Goal: Task Accomplishment & Management: Use online tool/utility

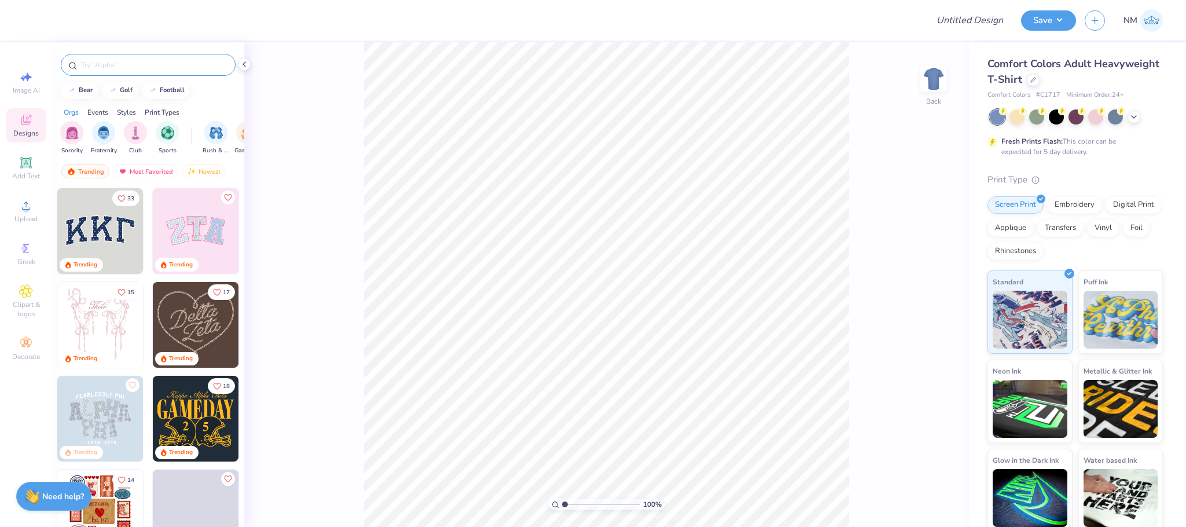
click at [109, 63] on input "text" at bounding box center [154, 65] width 148 height 12
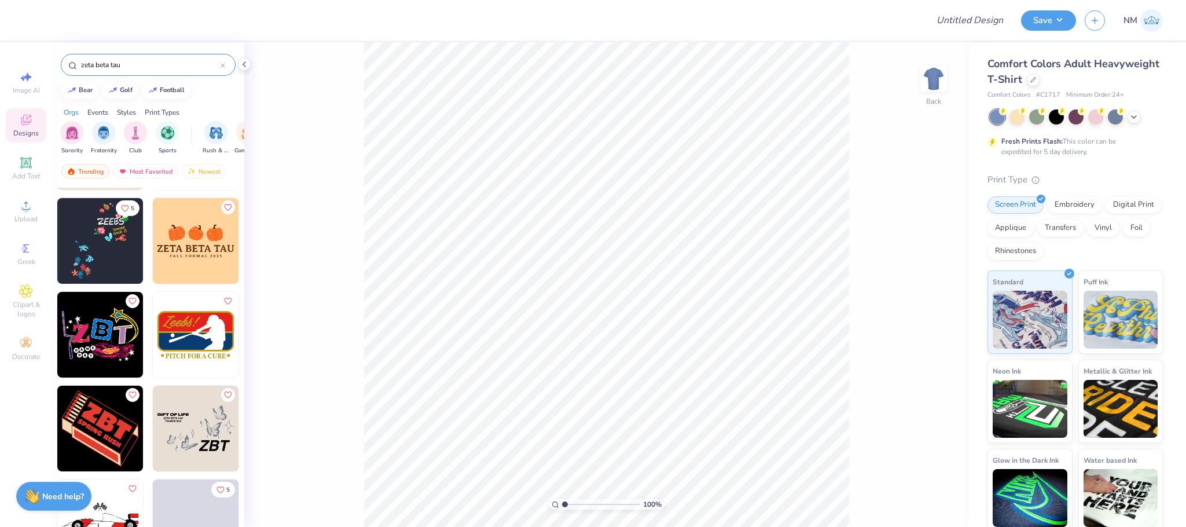
scroll to position [564, 0]
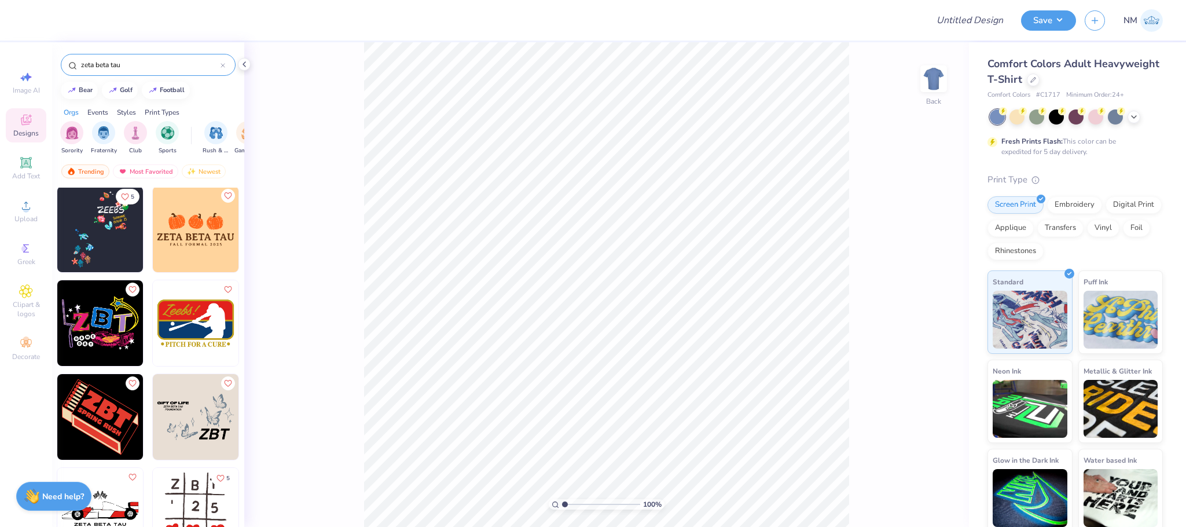
type input "zeta beta tau"
click at [70, 401] on img at bounding box center [100, 417] width 86 height 86
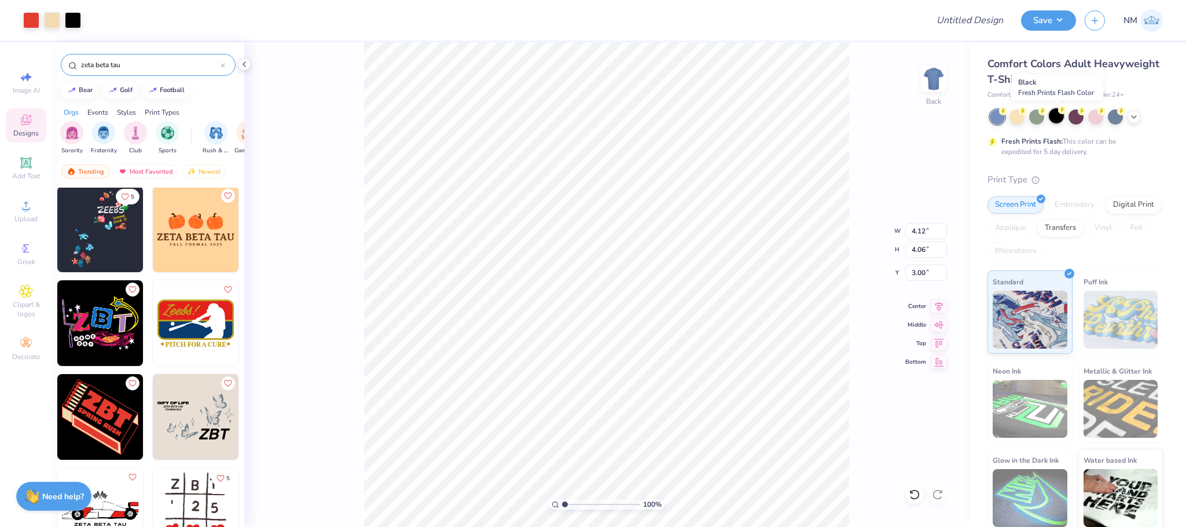
click at [1062, 119] on div at bounding box center [1056, 115] width 15 height 15
type input "7.01"
type input "6.91"
type input "3.00"
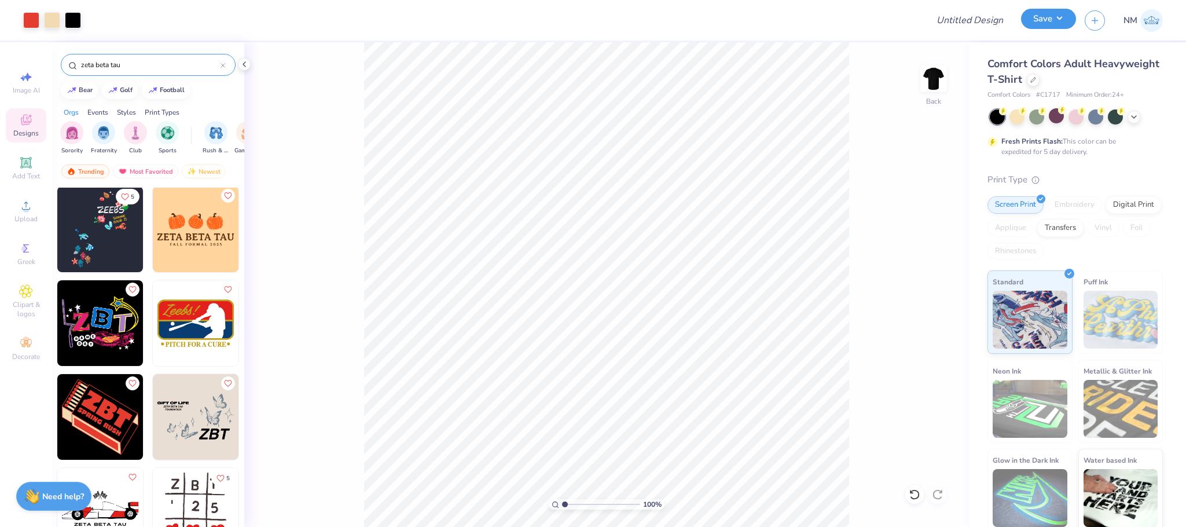
click at [1050, 16] on button "Save" at bounding box center [1048, 19] width 55 height 20
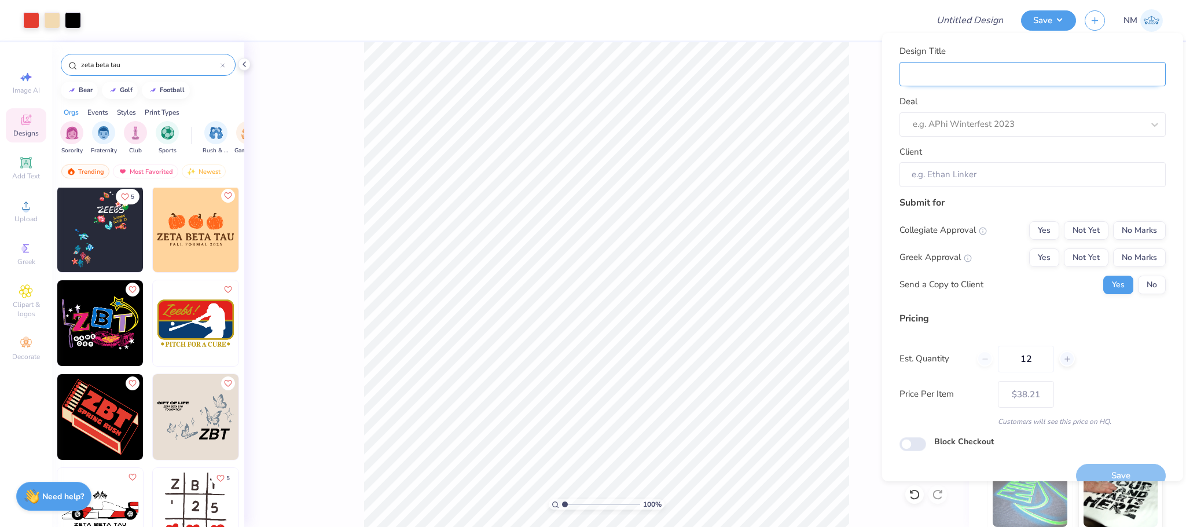
click at [1005, 82] on input "Design Title" at bounding box center [1032, 74] width 266 height 25
type input "Z"
type input "ZT"
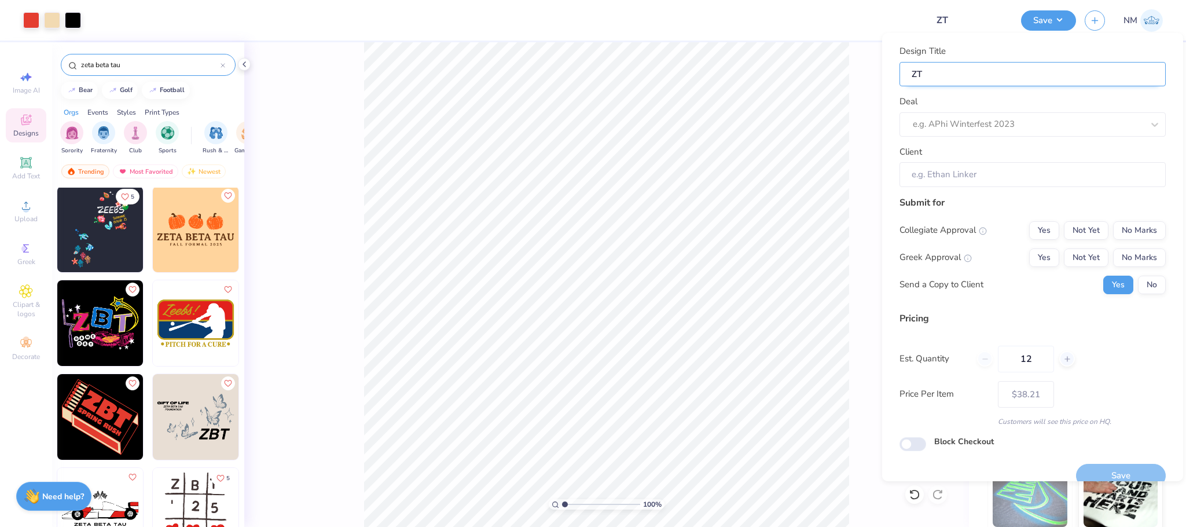
type input "Z"
type input "ZB"
type input "ZBT"
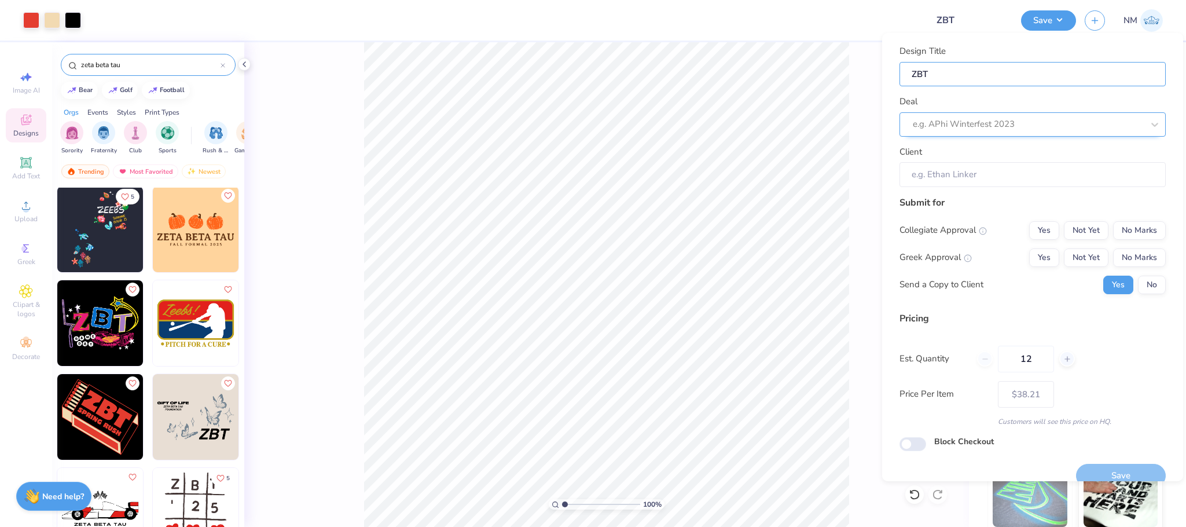
type input "ZBT"
click at [999, 118] on div at bounding box center [1028, 124] width 230 height 16
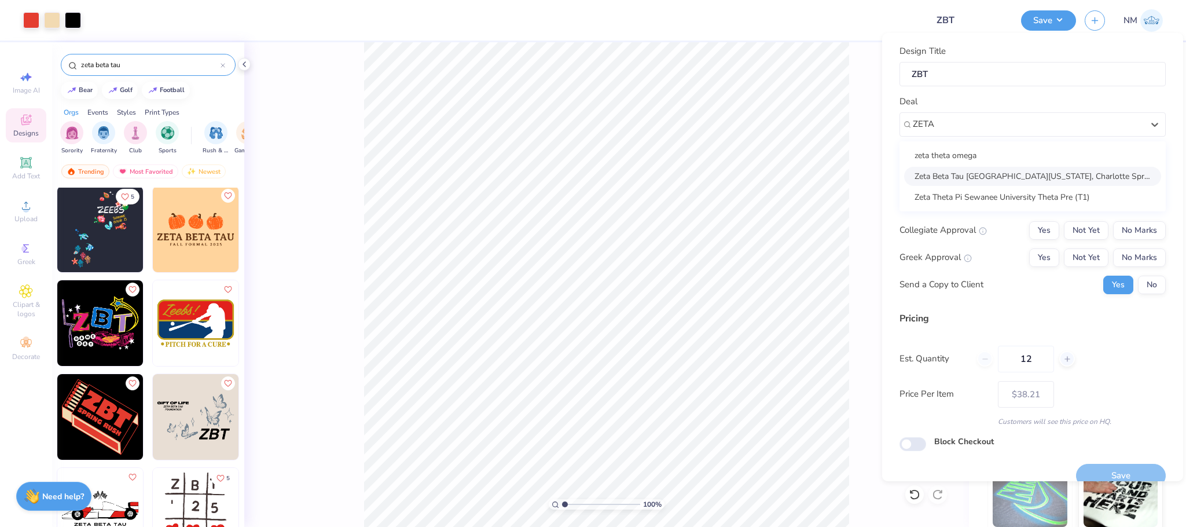
click at [1000, 167] on div "Zeta Beta Tau [GEOGRAPHIC_DATA][US_STATE], Charlotte Spring Rush Merch 2025 (T1)" at bounding box center [1032, 176] width 257 height 19
type input "ZETA"
type input "[PERSON_NAME]"
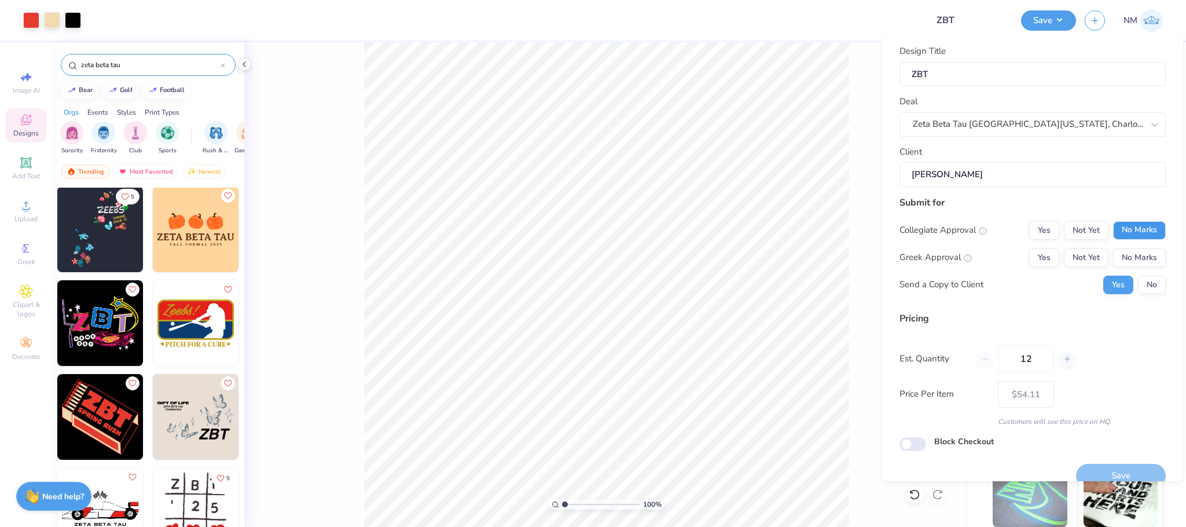
click at [1115, 226] on button "No Marks" at bounding box center [1139, 230] width 53 height 19
click at [1073, 254] on button "Not Yet" at bounding box center [1086, 257] width 45 height 19
click at [1141, 284] on button "No" at bounding box center [1152, 284] width 28 height 19
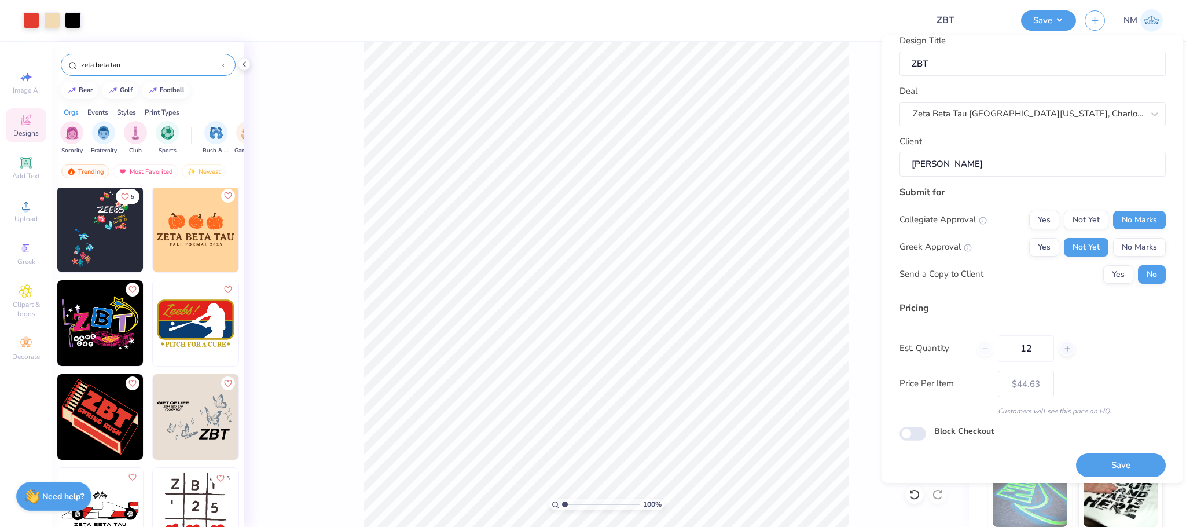
scroll to position [19, 0]
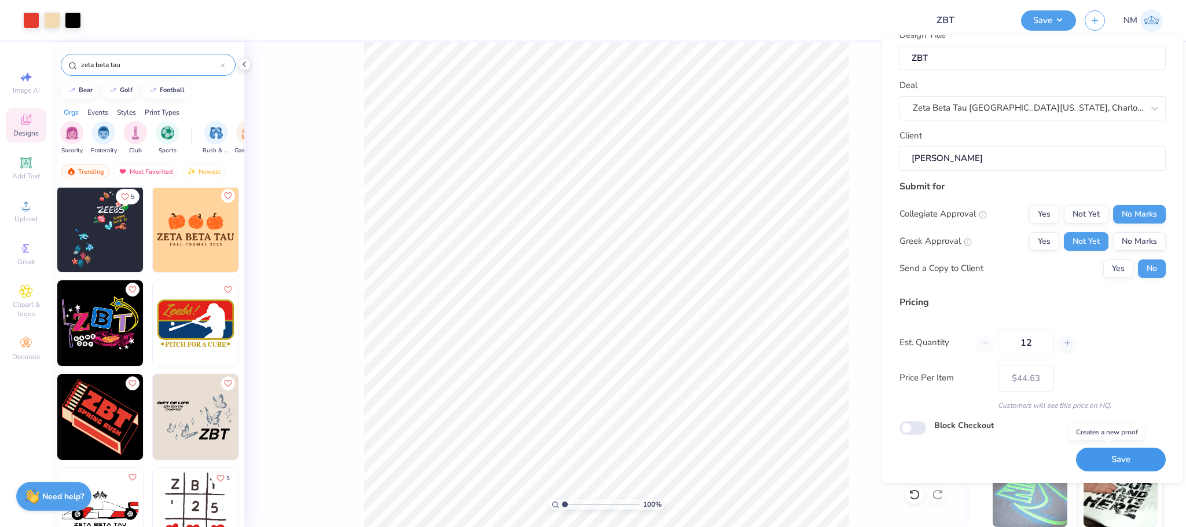
click at [1089, 450] on button "Save" at bounding box center [1121, 459] width 90 height 24
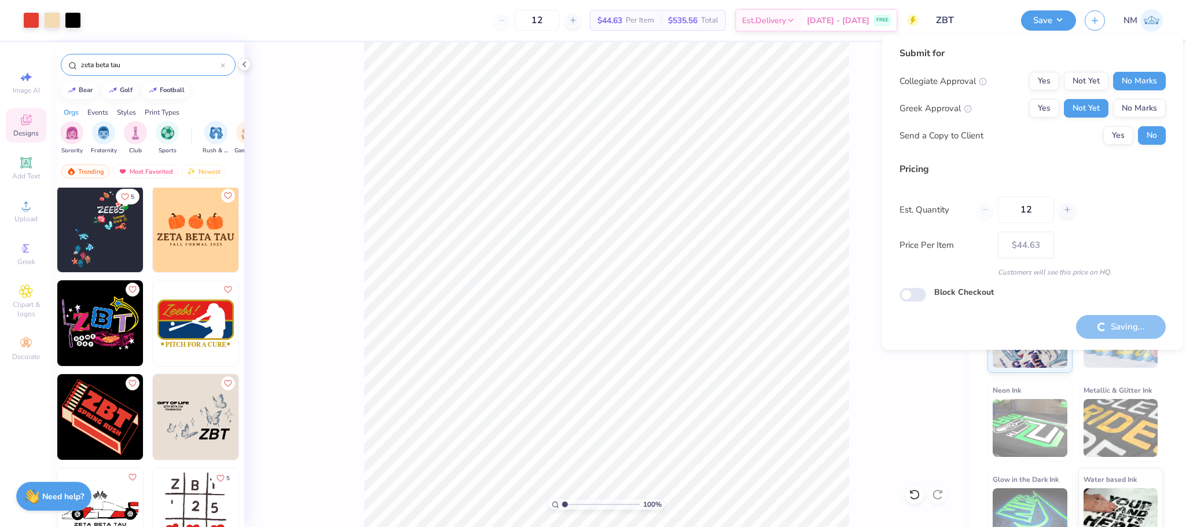
type input "– –"
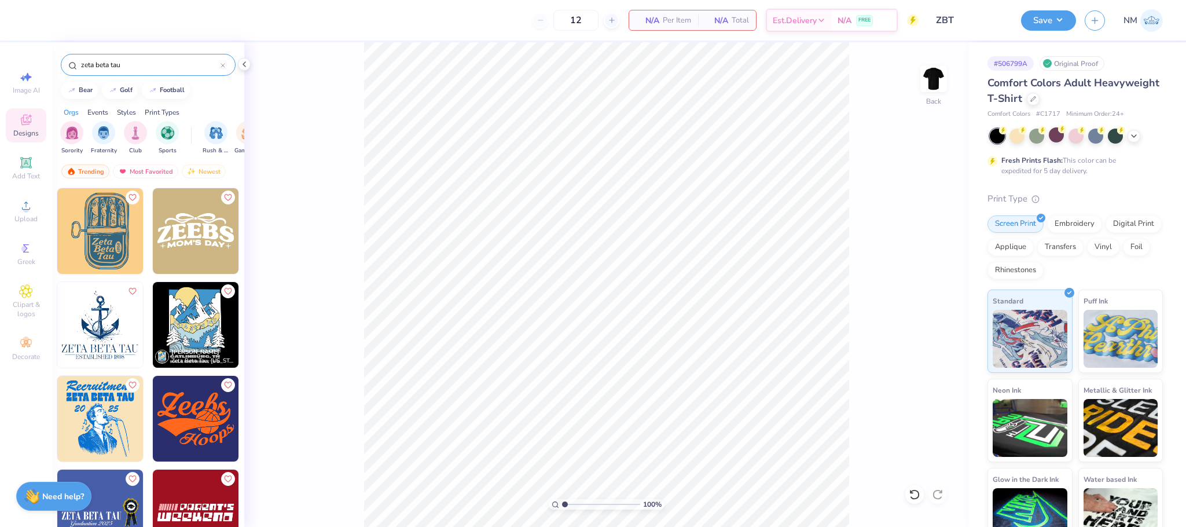
scroll to position [1013, 0]
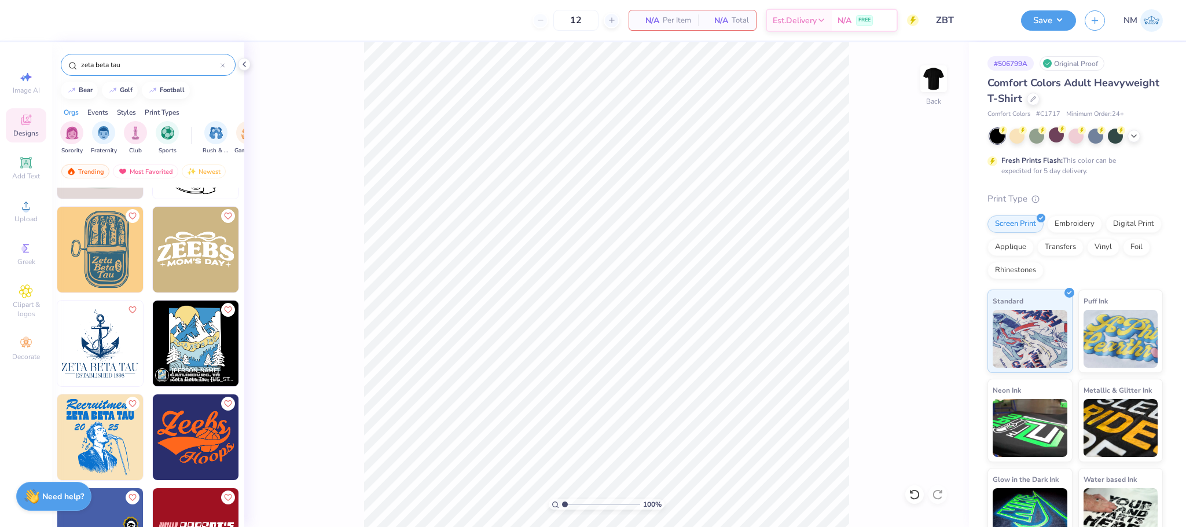
click at [202, 336] on img at bounding box center [196, 343] width 86 height 86
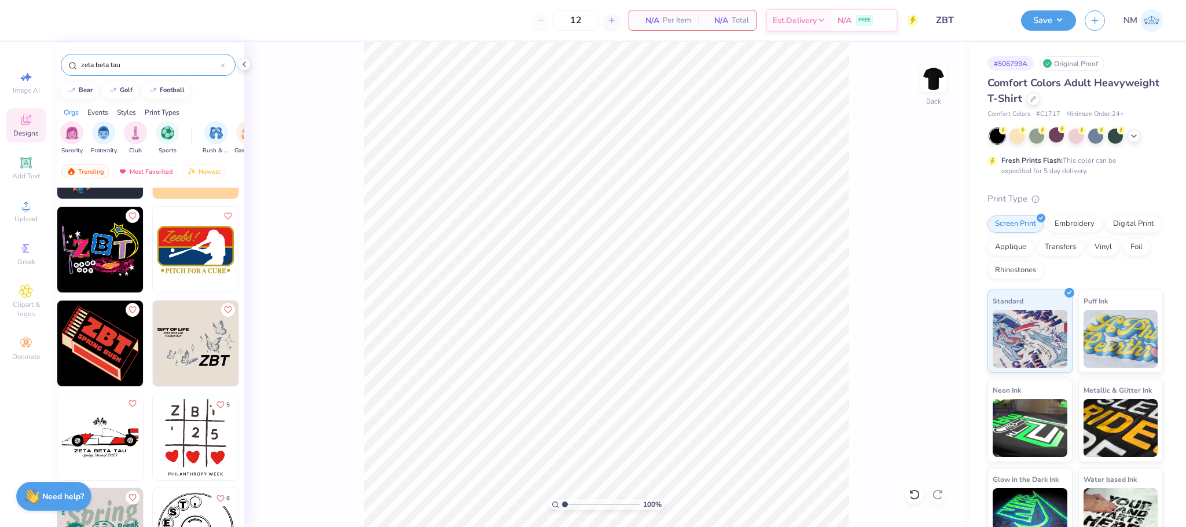
scroll to position [636, 0]
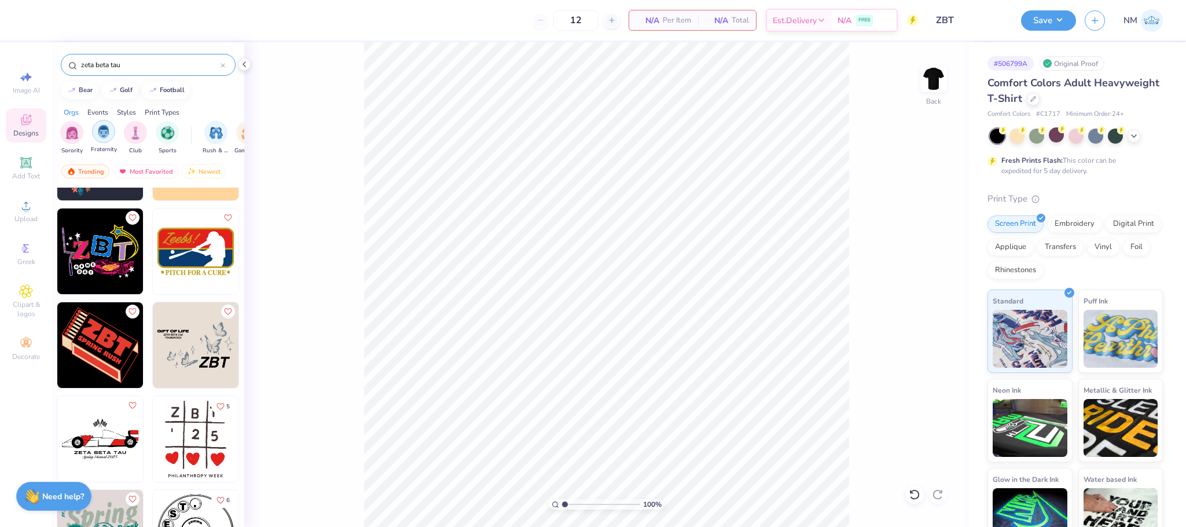
click at [102, 123] on div "filter for Fraternity" at bounding box center [103, 131] width 23 height 23
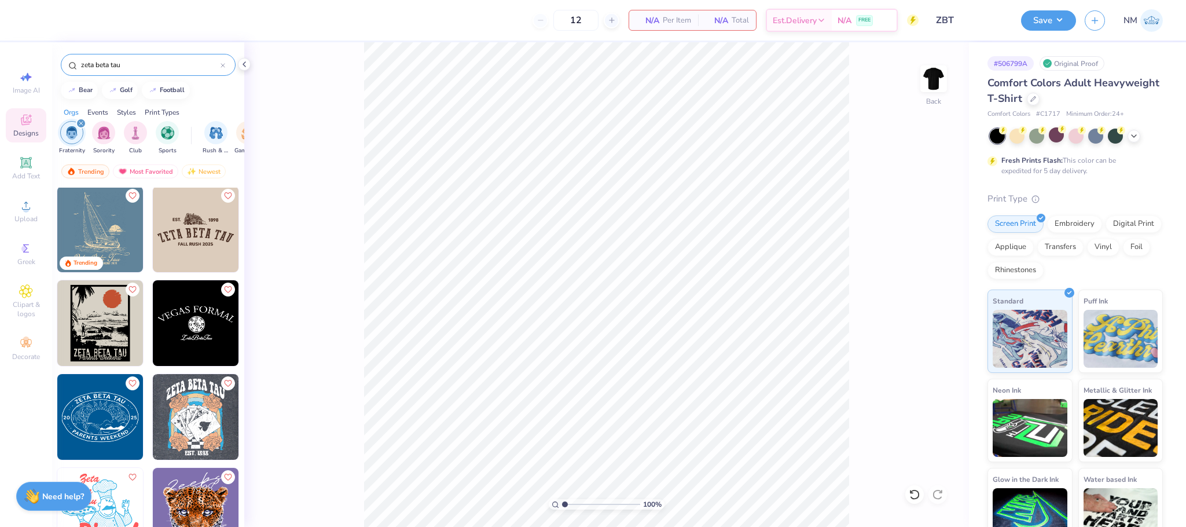
scroll to position [0, 0]
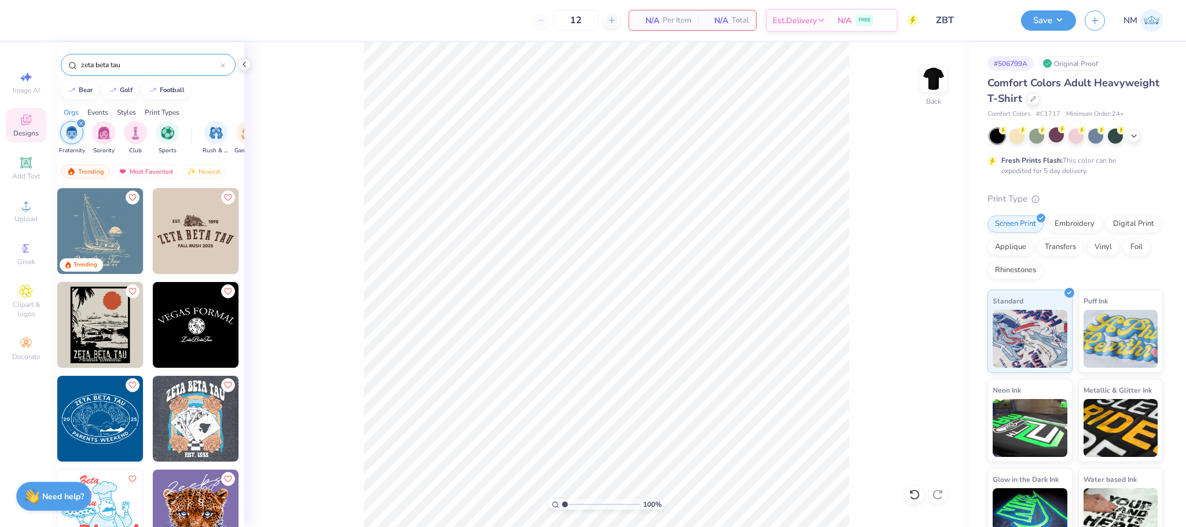
click at [95, 318] on img at bounding box center [100, 325] width 86 height 86
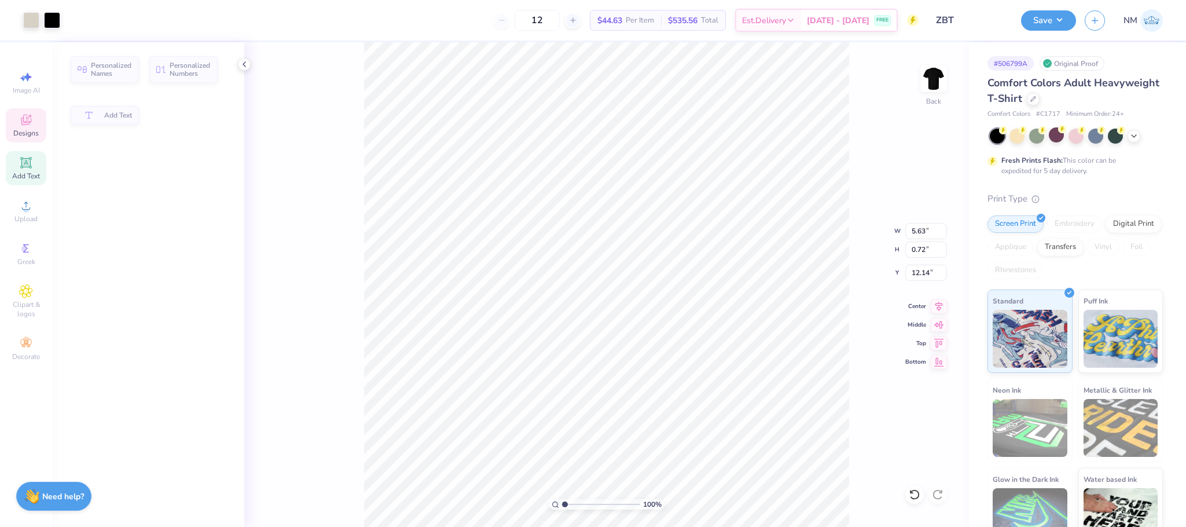
type input "5.63"
type input "0.72"
type input "12.14"
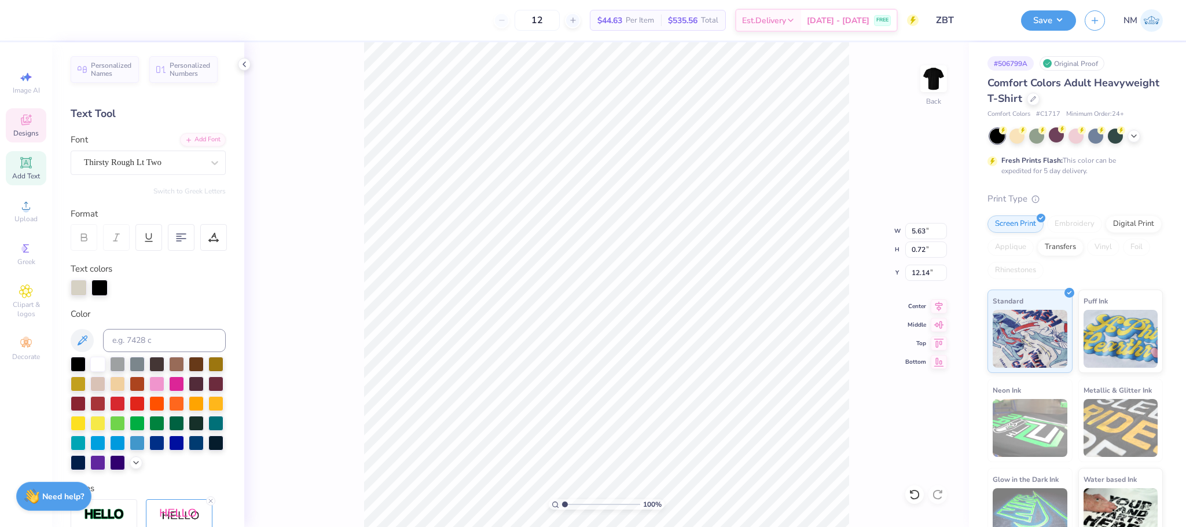
scroll to position [14, 1]
type textarea "Spring Rush"
click at [1139, 136] on div at bounding box center [1133, 134] width 13 height 13
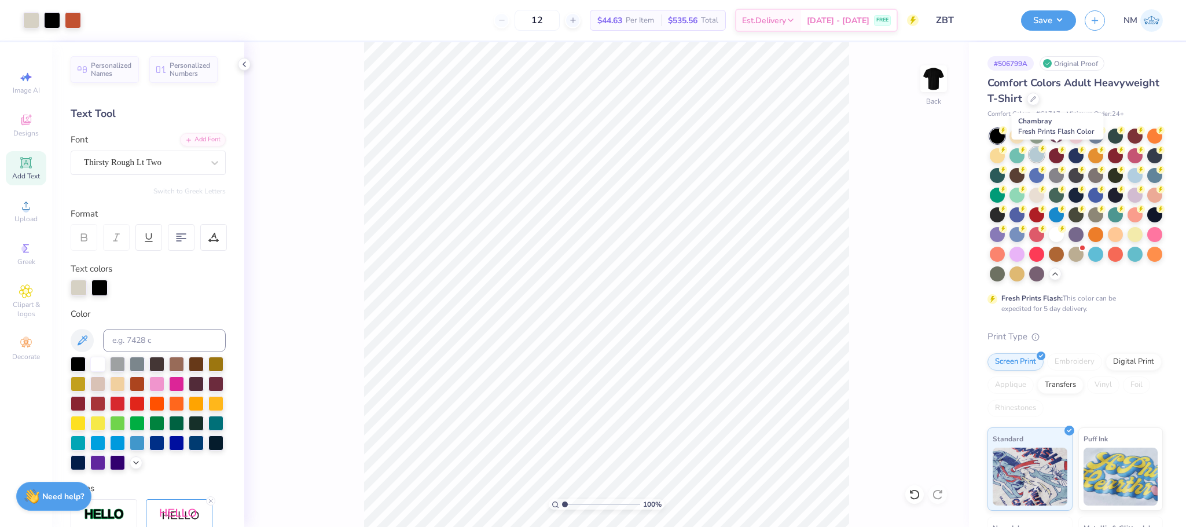
click at [1044, 155] on div at bounding box center [1036, 154] width 15 height 15
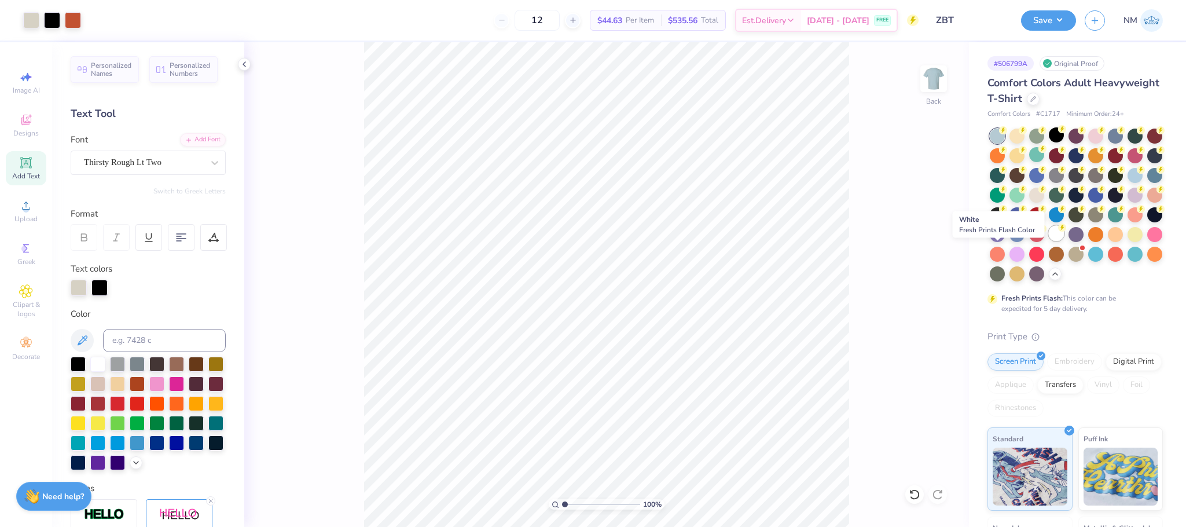
click at [1049, 241] on div at bounding box center [1056, 233] width 15 height 15
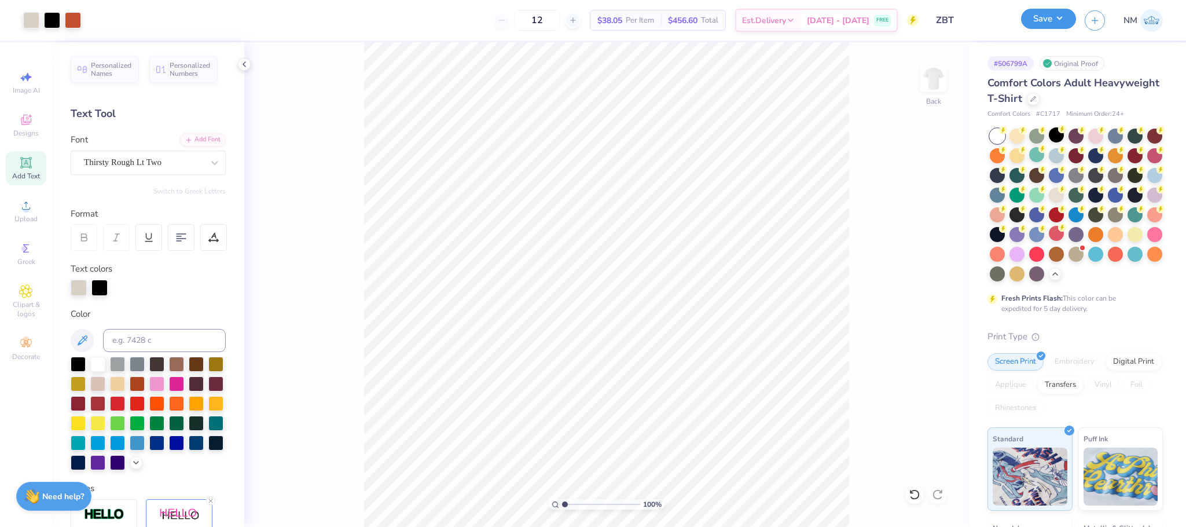
click at [1047, 14] on button "Save" at bounding box center [1048, 19] width 55 height 20
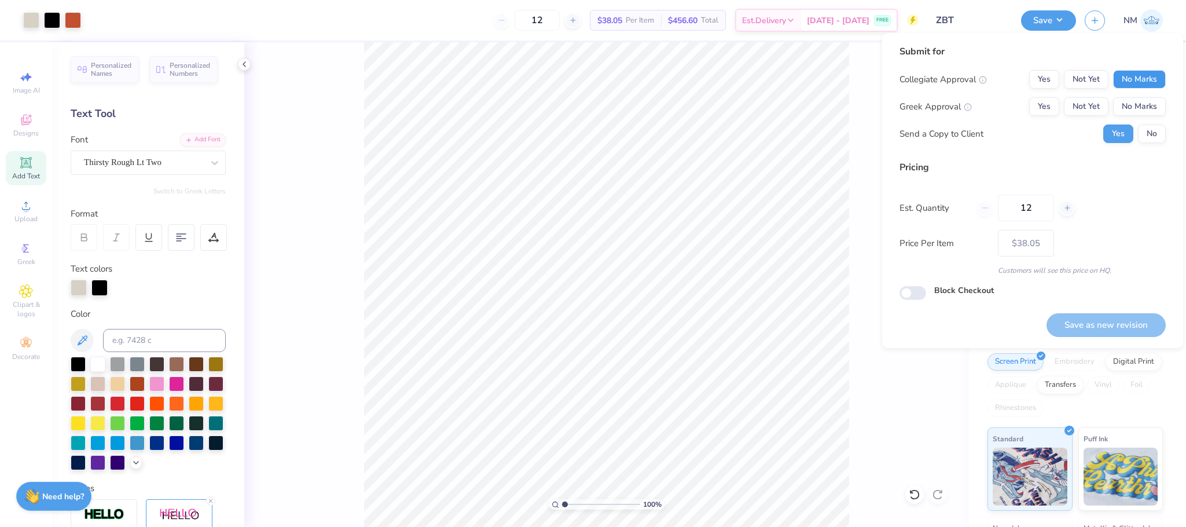
click at [1144, 83] on button "No Marks" at bounding box center [1139, 79] width 53 height 19
click at [1091, 101] on button "Not Yet" at bounding box center [1086, 106] width 45 height 19
click at [1146, 128] on button "No" at bounding box center [1152, 133] width 28 height 19
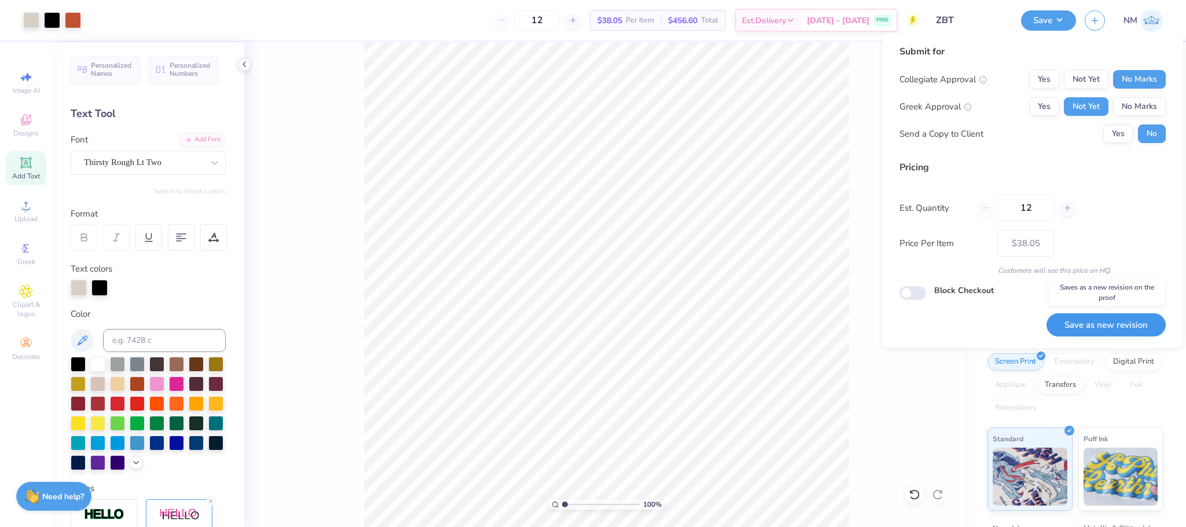
click at [1102, 321] on button "Save as new revision" at bounding box center [1105, 325] width 119 height 24
type input "$38.05"
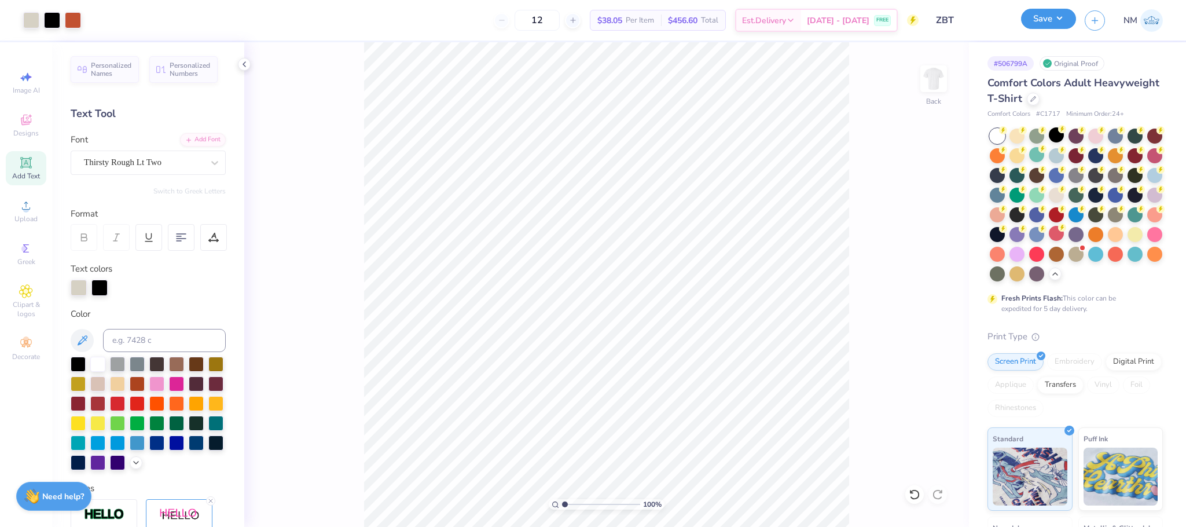
click at [1047, 18] on button "Save" at bounding box center [1048, 19] width 55 height 20
type input "7.83"
type input "10.08"
type input "3.00"
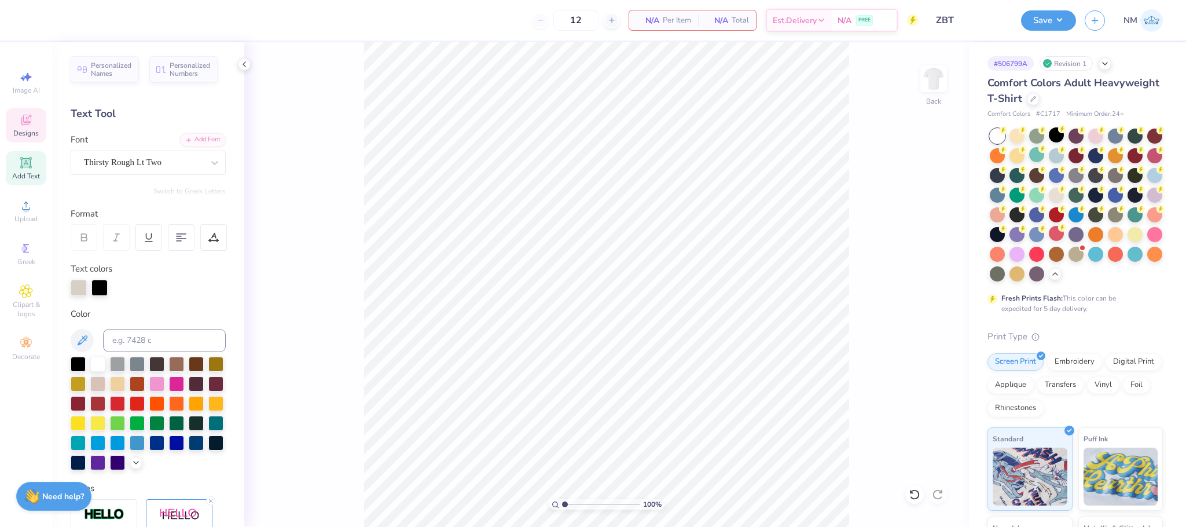
click at [23, 127] on icon at bounding box center [26, 120] width 14 height 14
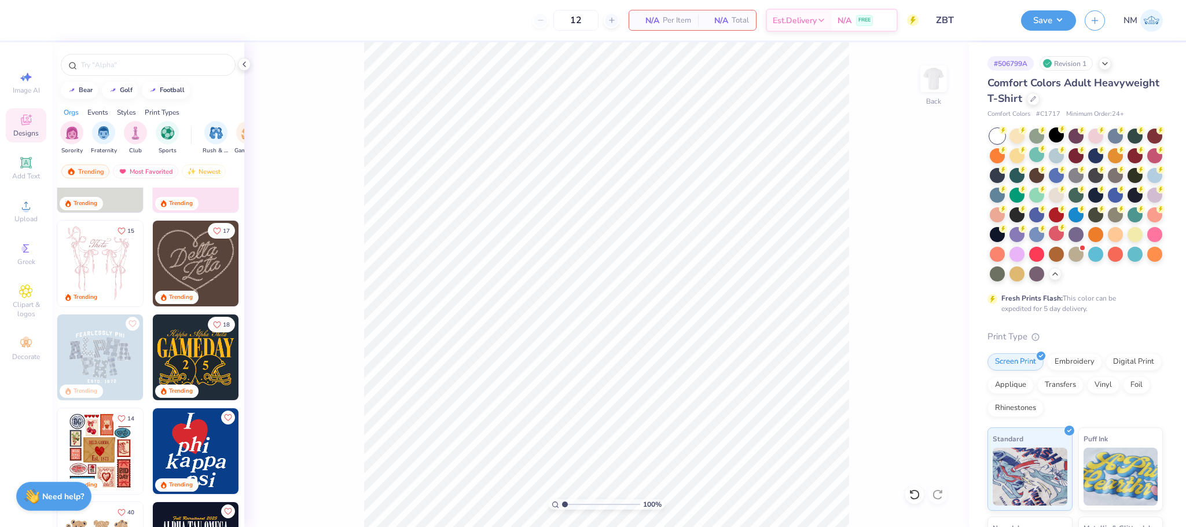
scroll to position [72, 0]
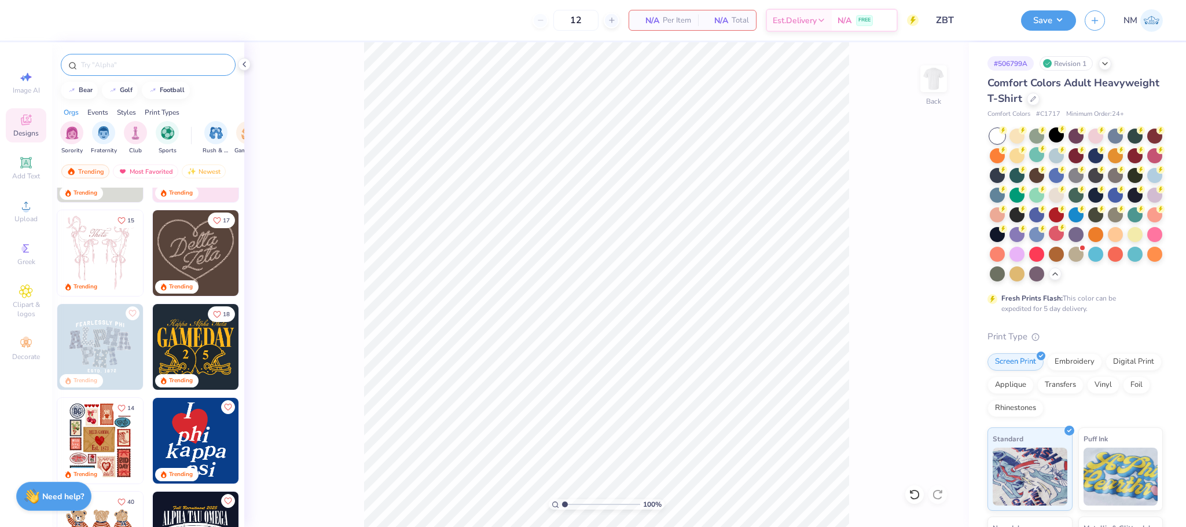
click at [113, 58] on div at bounding box center [148, 65] width 175 height 22
click at [104, 138] on img "filter for Fraternity" at bounding box center [103, 131] width 13 height 13
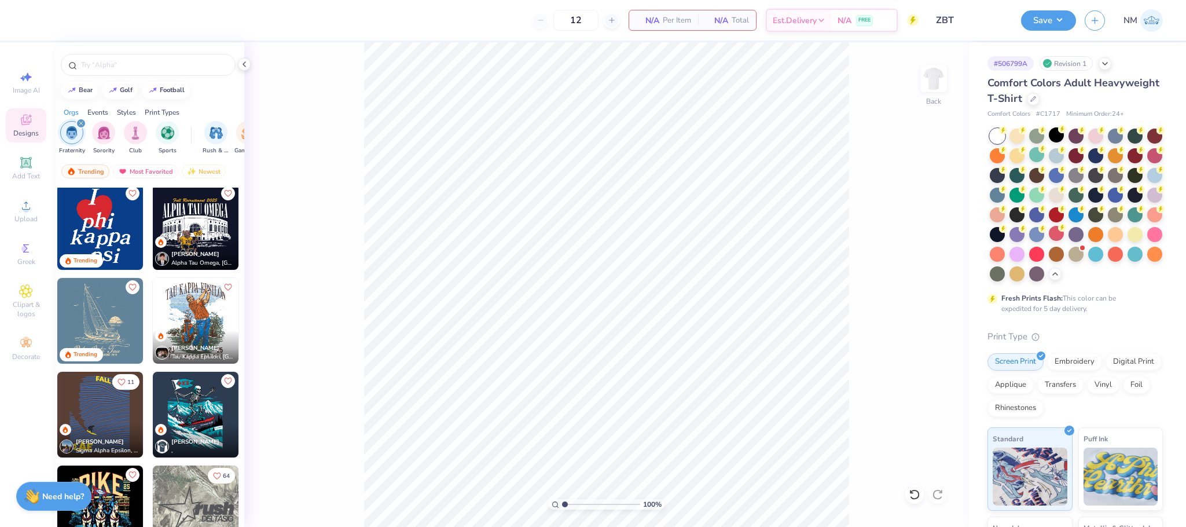
scroll to position [0, 0]
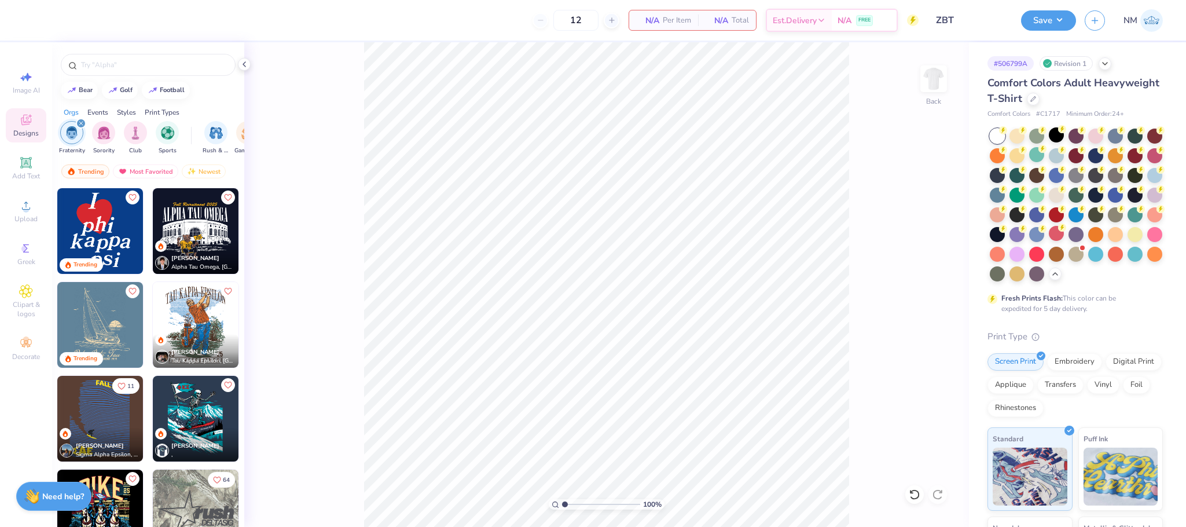
click at [200, 226] on img at bounding box center [196, 231] width 86 height 86
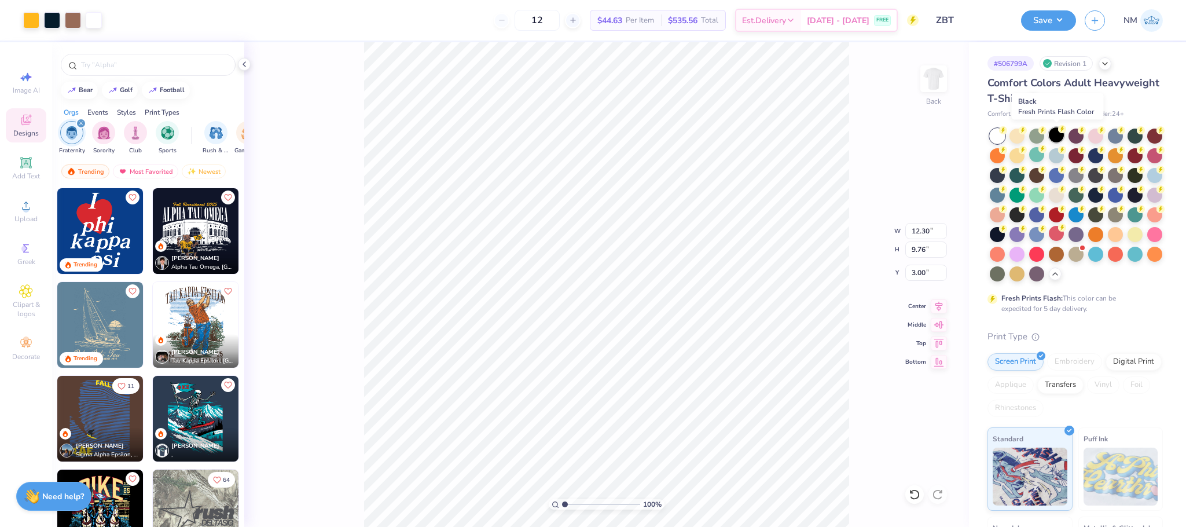
click at [1054, 135] on div at bounding box center [1056, 134] width 15 height 15
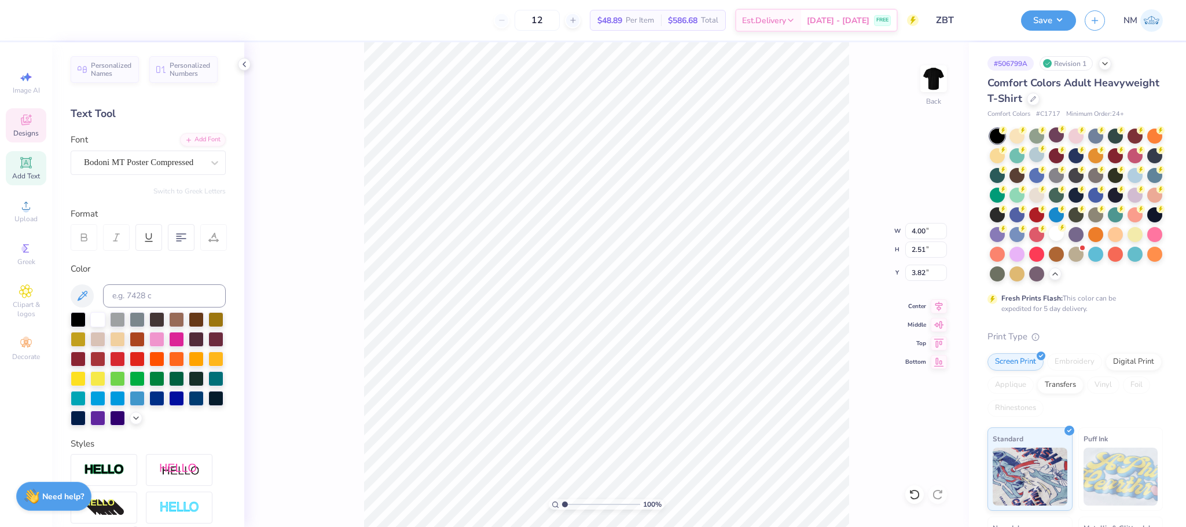
scroll to position [14, 2]
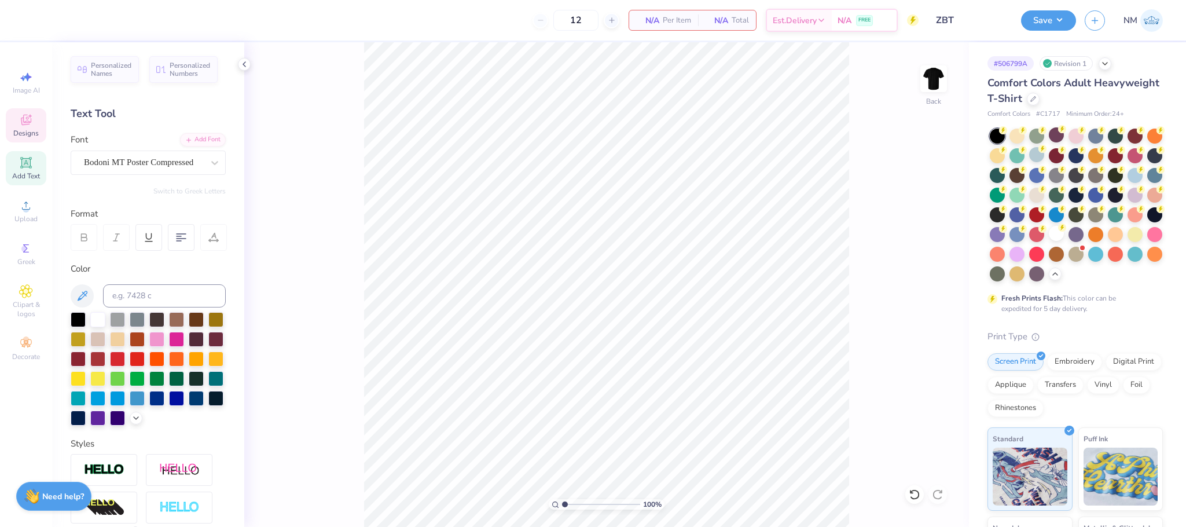
click at [17, 123] on div "Designs" at bounding box center [26, 125] width 41 height 34
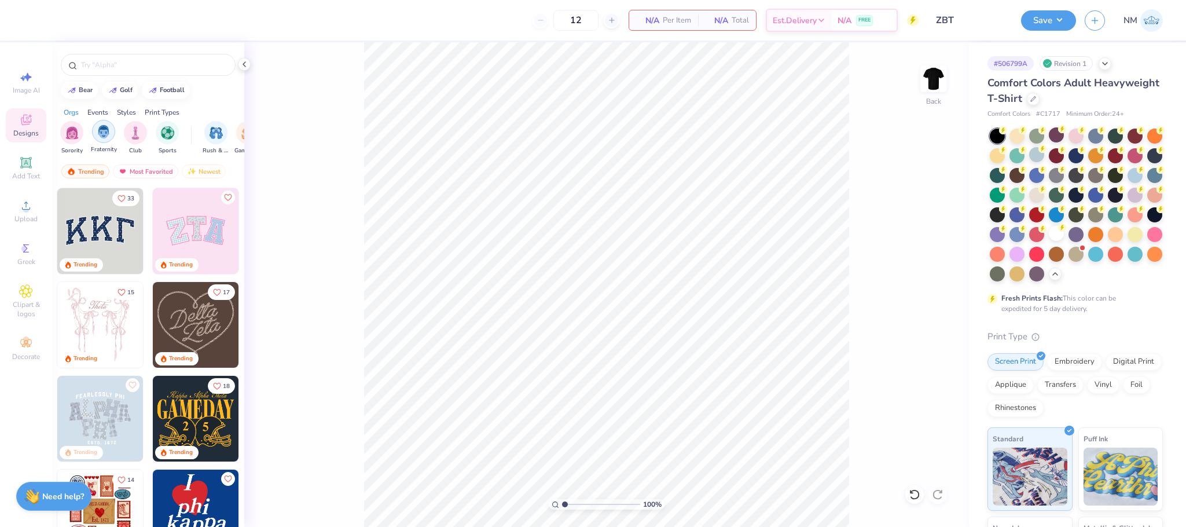
click at [108, 132] on img "filter for Fraternity" at bounding box center [103, 131] width 13 height 13
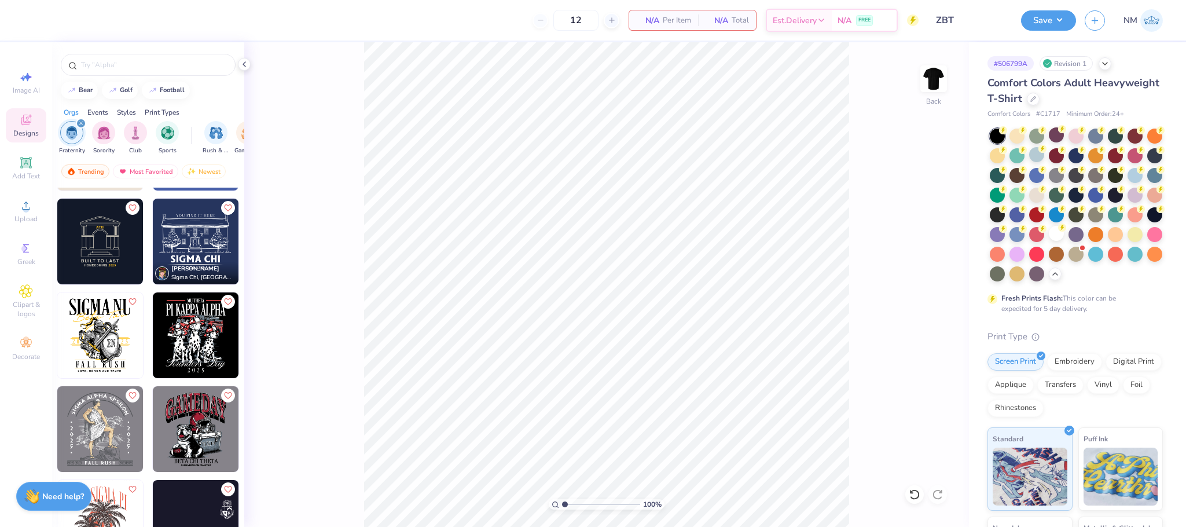
scroll to position [2705, 0]
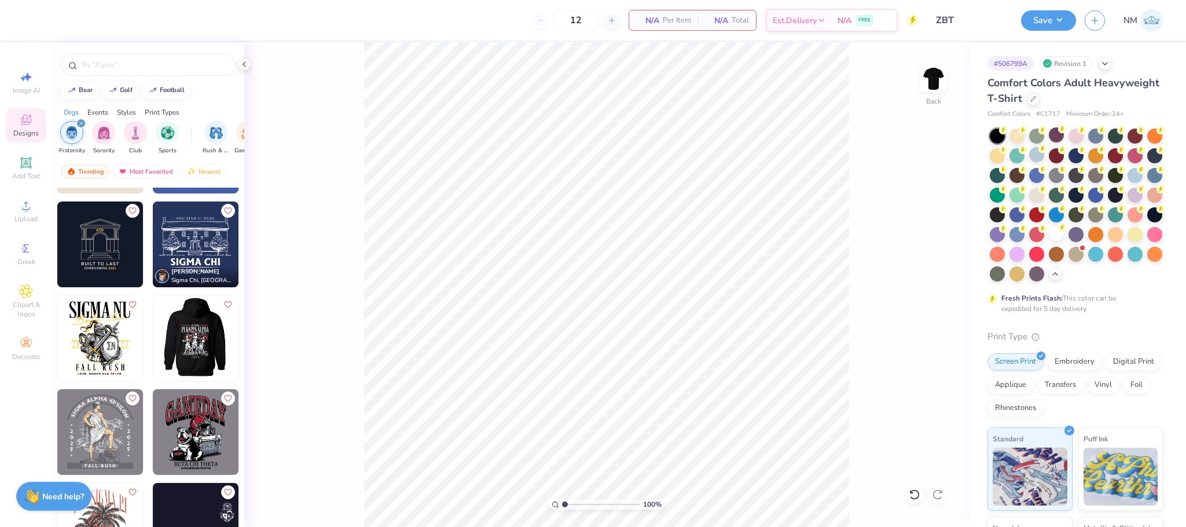
click at [174, 323] on img at bounding box center [196, 338] width 86 height 86
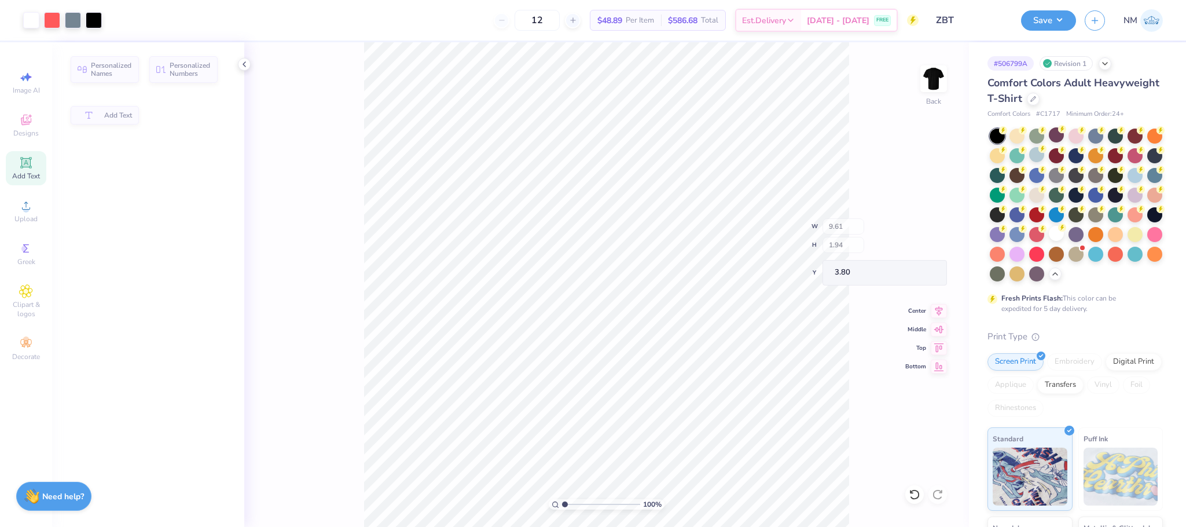
type input "9.61"
type input "1.94"
type input "3.80"
type input "9.38"
type input "10.53"
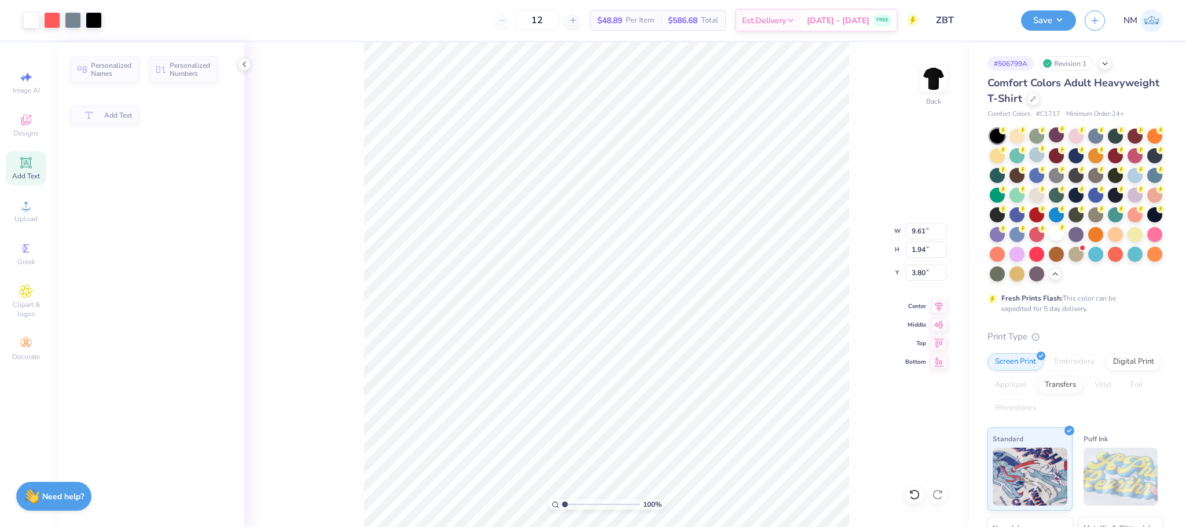
type input "3.00"
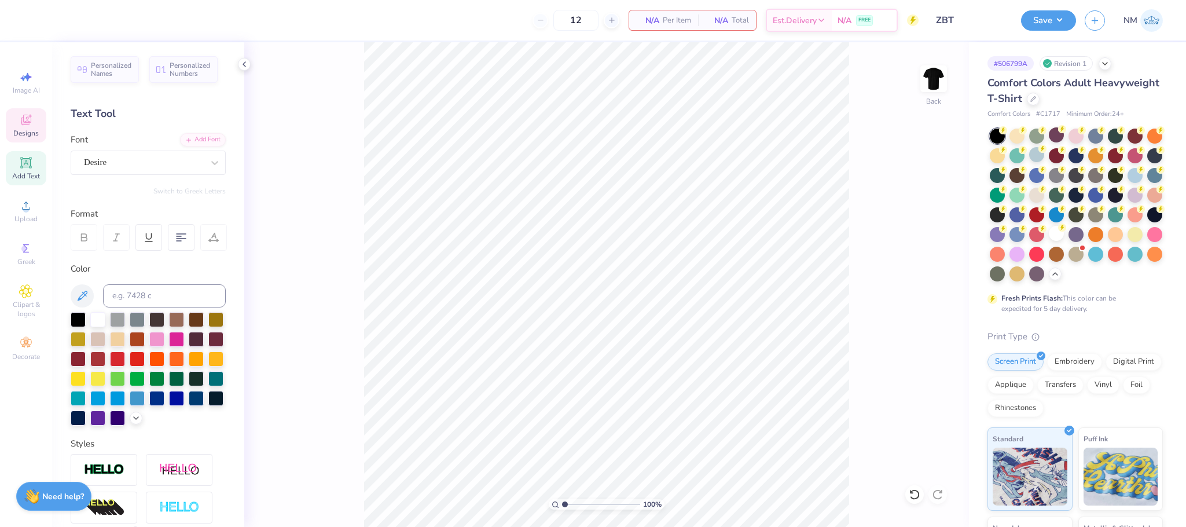
click at [16, 123] on div "Designs" at bounding box center [26, 125] width 41 height 34
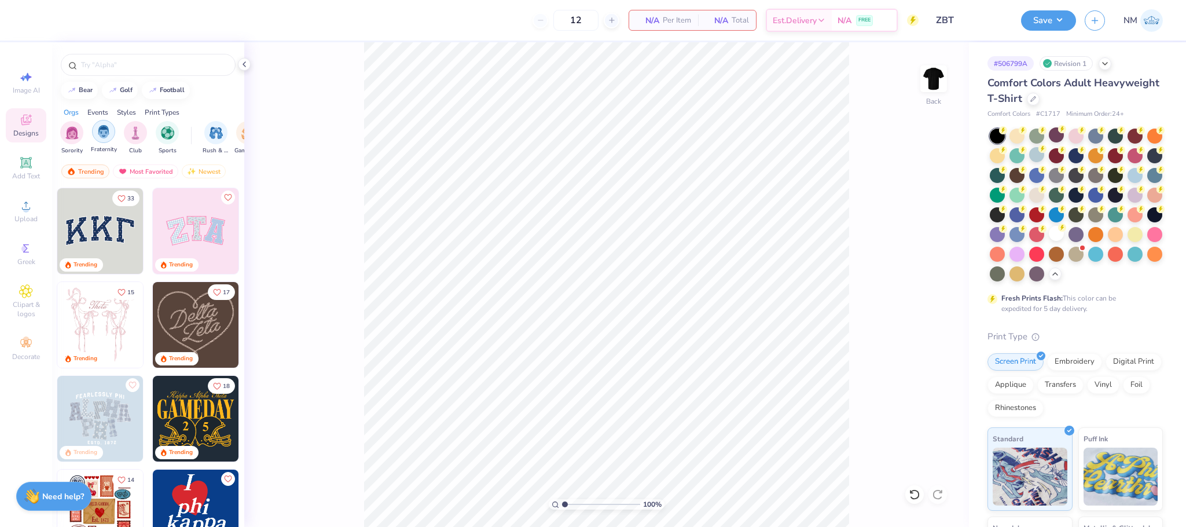
click at [113, 138] on div "filter for Fraternity" at bounding box center [103, 131] width 23 height 23
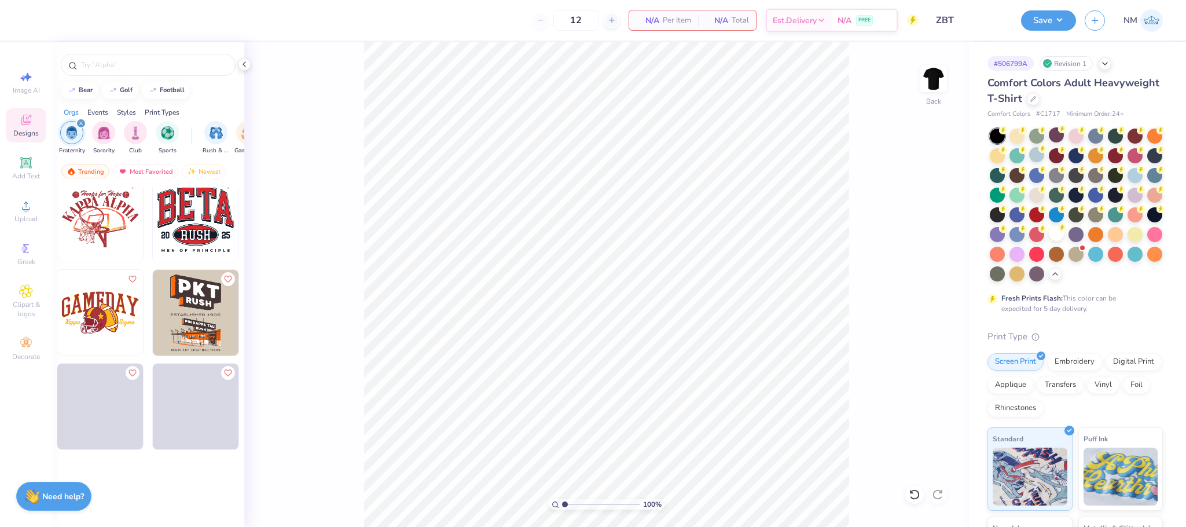
scroll to position [2879, 0]
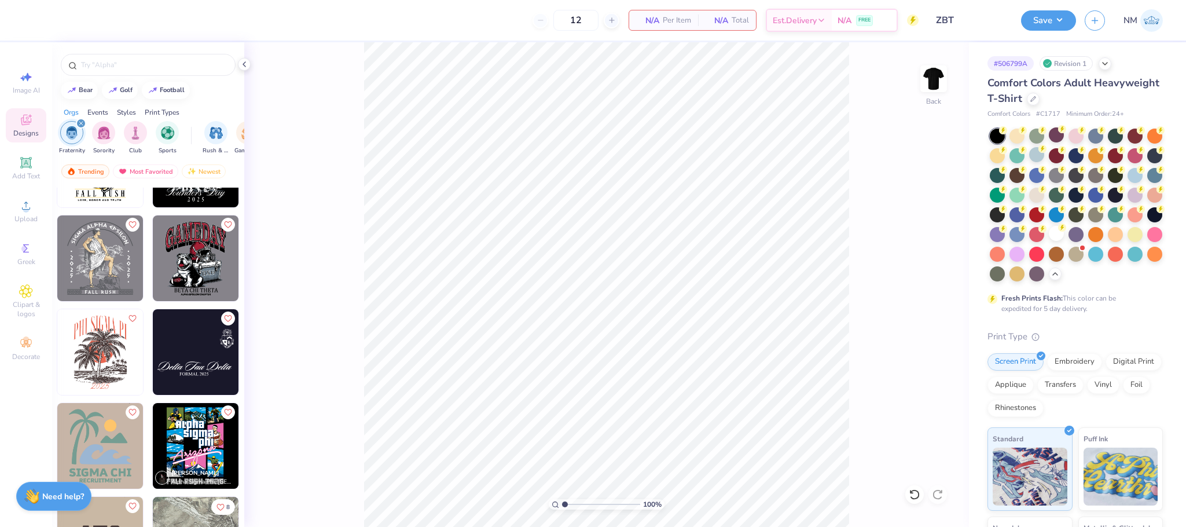
click at [194, 422] on img at bounding box center [196, 446] width 86 height 86
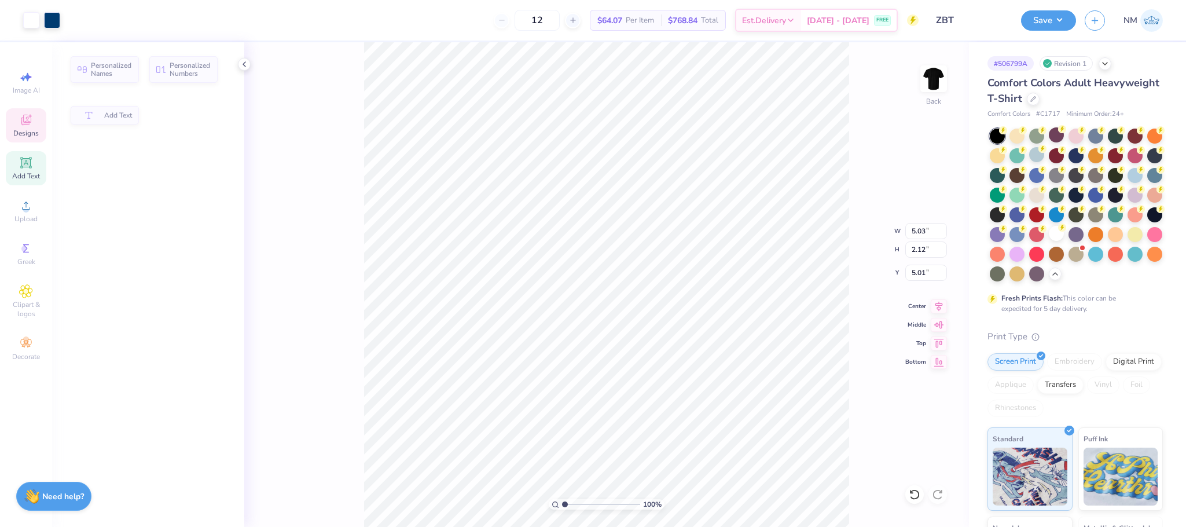
scroll to position [14, 2]
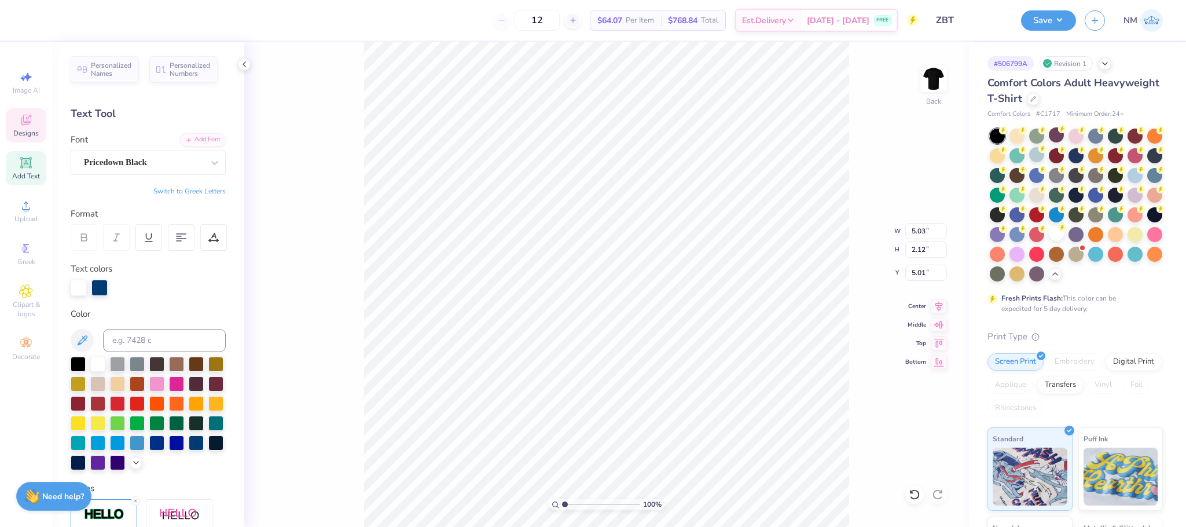
type textarea "A"
type textarea "zeta"
type input "5.31"
type input "1.79"
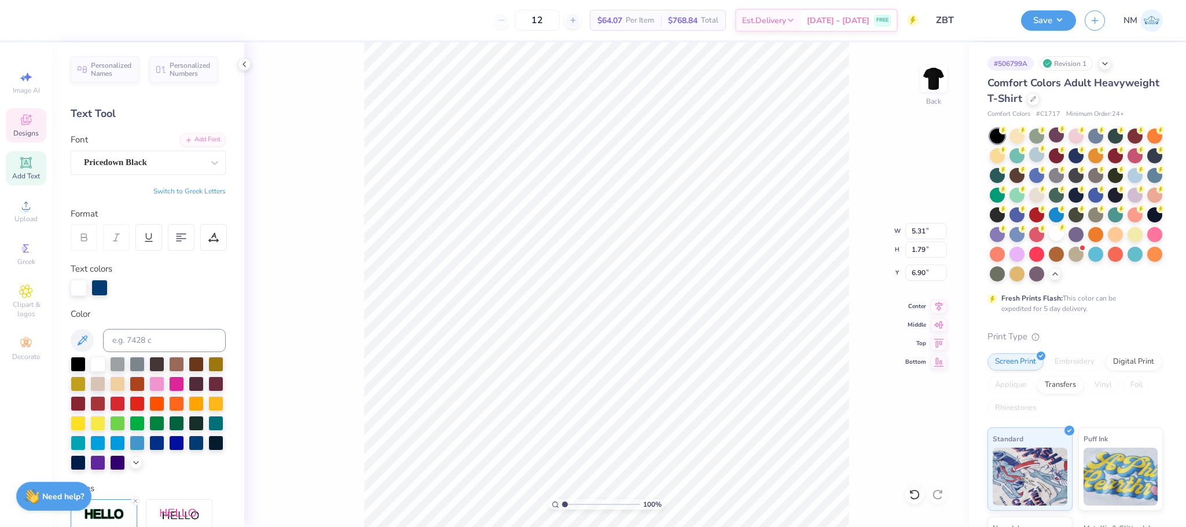
type input "6.90"
type textarea "beta"
type input "2.63"
type input "2.12"
type input "8.10"
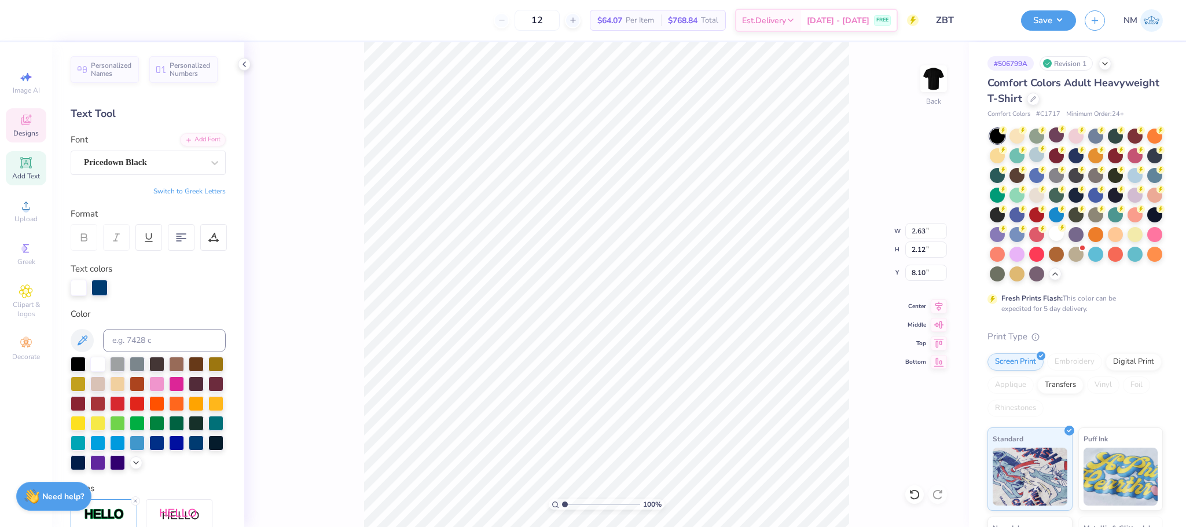
type textarea "p"
type textarea "tau"
type input "8.08"
type input "3.50"
type input "9.83"
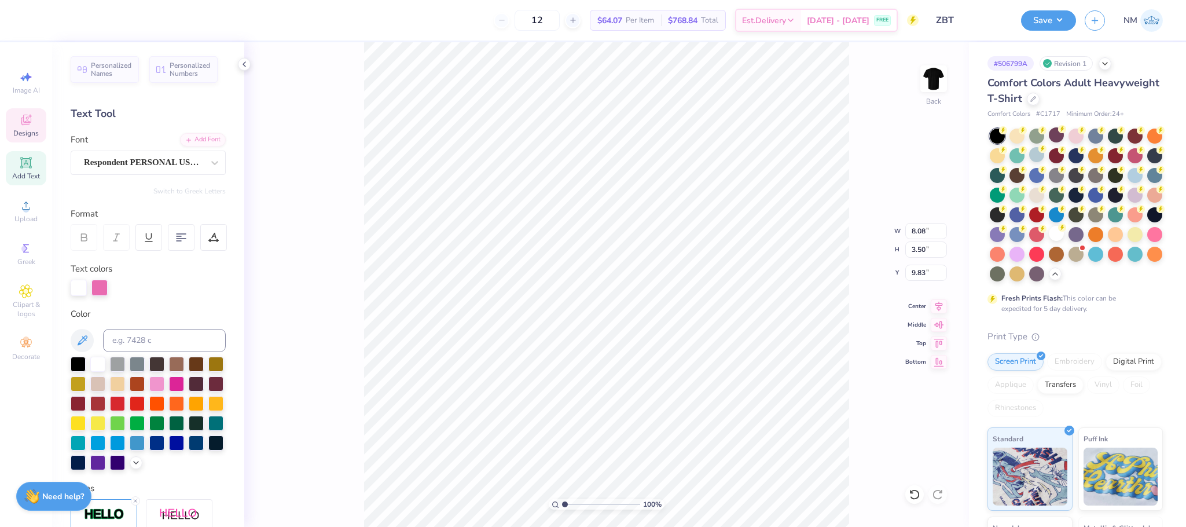
scroll to position [14, 2]
type textarea "charlotte"
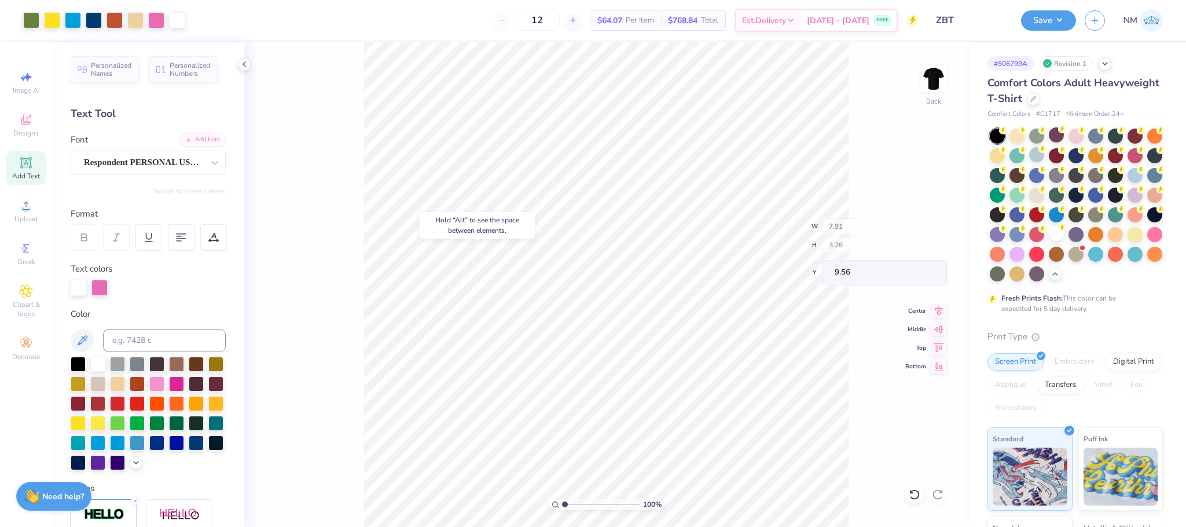
type input "9.56"
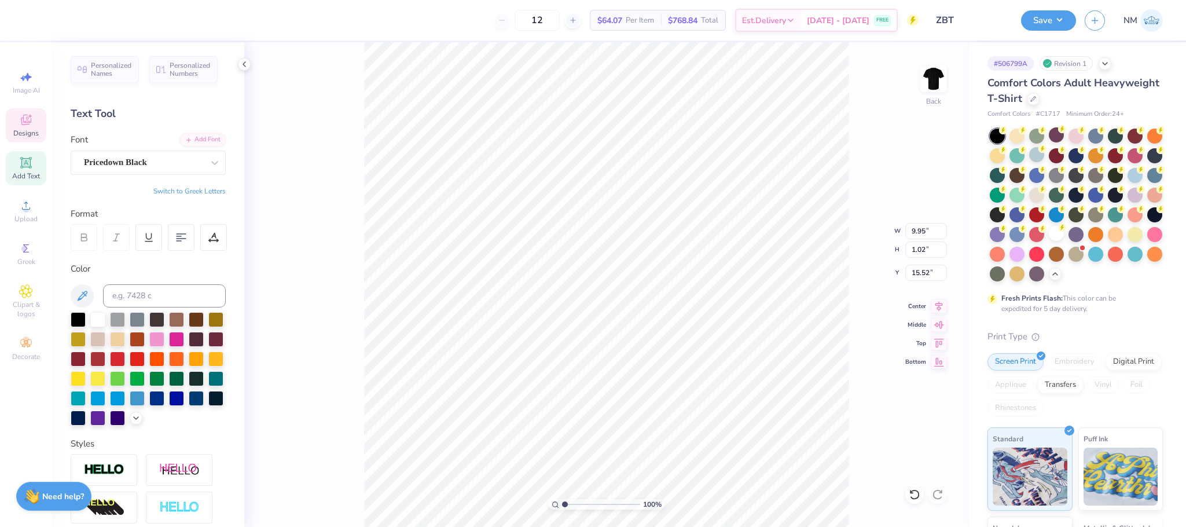
scroll to position [14, 3]
type textarea "Spring rUSH"
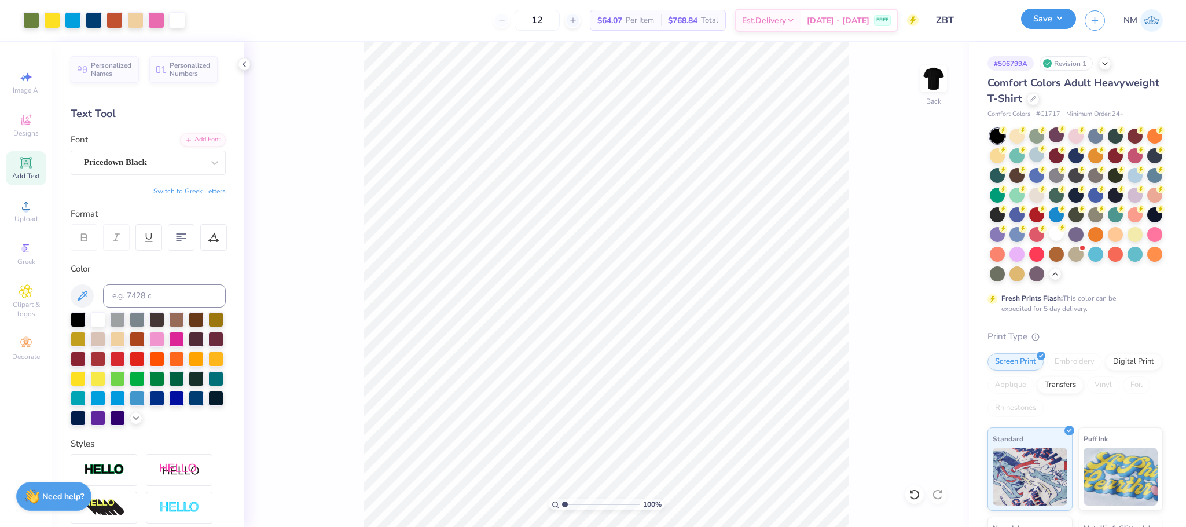
click at [1040, 24] on button "Save" at bounding box center [1048, 19] width 55 height 20
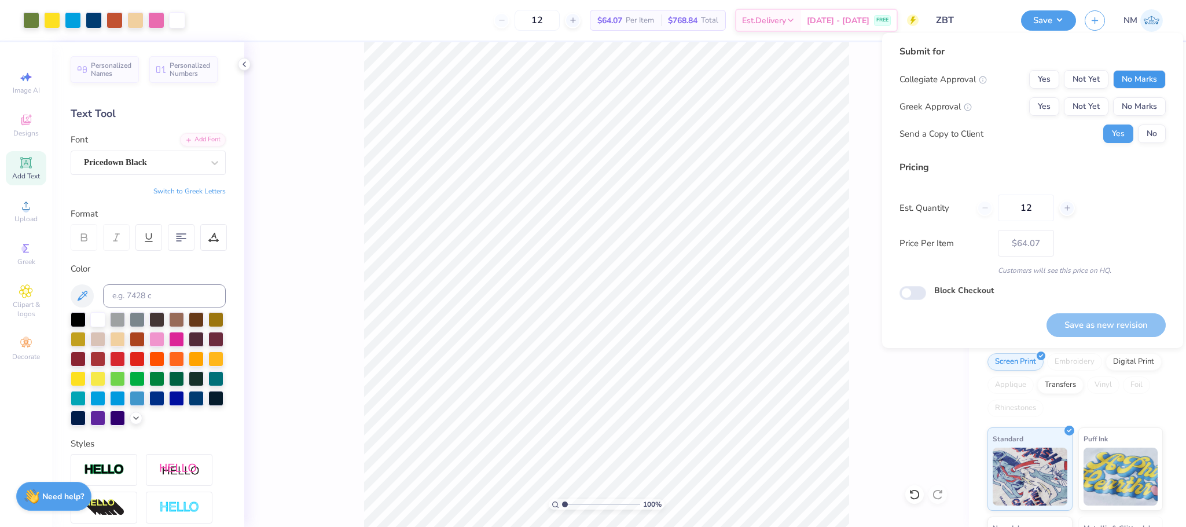
click at [1136, 76] on button "No Marks" at bounding box center [1139, 79] width 53 height 19
click at [1124, 108] on button "No Marks" at bounding box center [1139, 106] width 53 height 19
click at [1158, 137] on button "No" at bounding box center [1152, 133] width 28 height 19
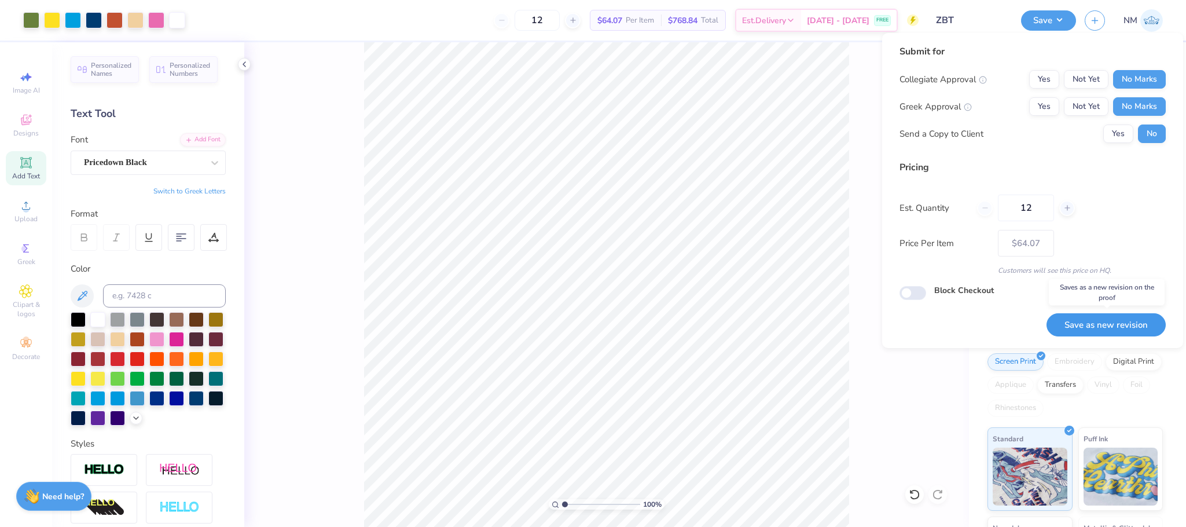
click at [1080, 322] on button "Save as new revision" at bounding box center [1105, 325] width 119 height 24
type input "– –"
